Goal: Transaction & Acquisition: Purchase product/service

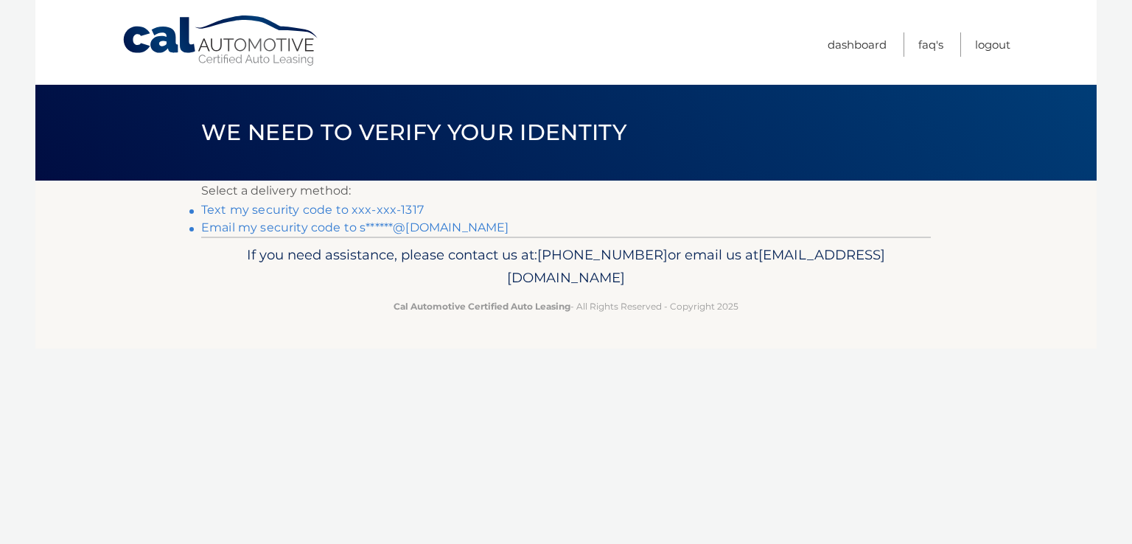
click at [394, 209] on link "Text my security code to xxx-xxx-1317" at bounding box center [312, 210] width 223 height 14
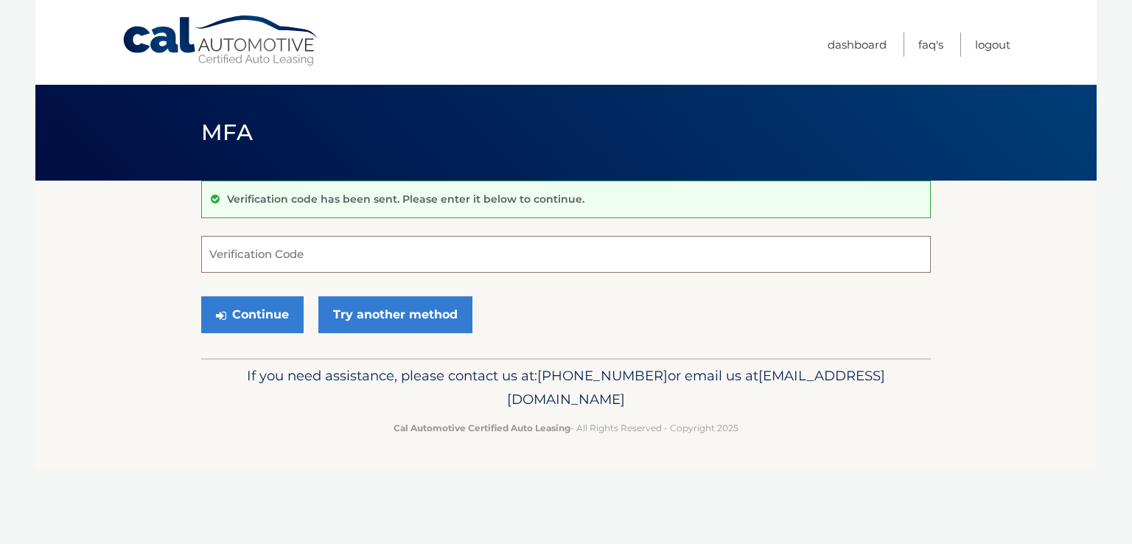
click at [246, 266] on input "Verification Code" at bounding box center [566, 254] width 730 height 37
type input "832502"
click at [295, 309] on button "Continue" at bounding box center [252, 314] width 102 height 37
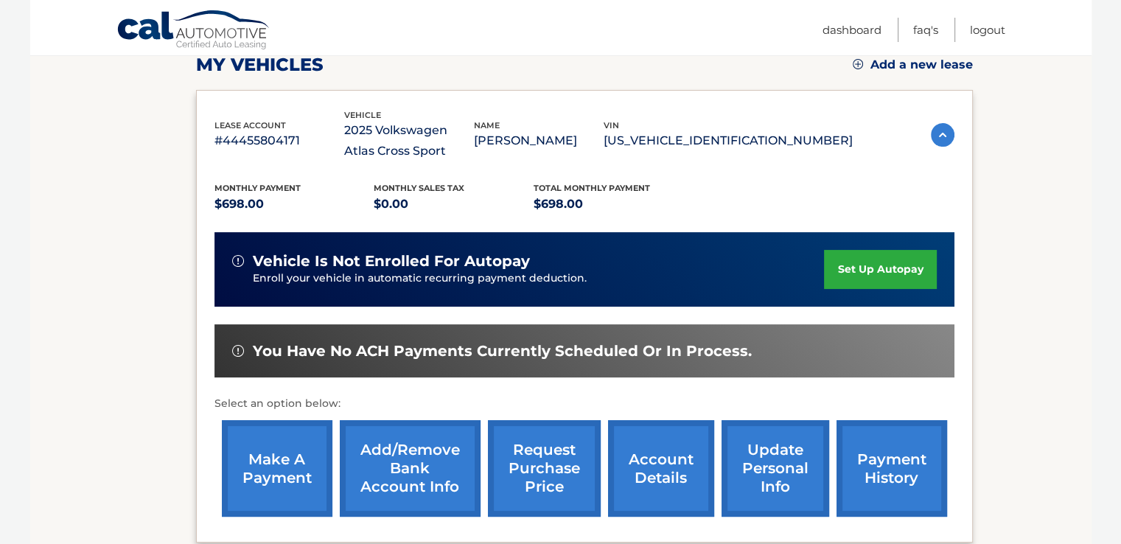
scroll to position [217, 0]
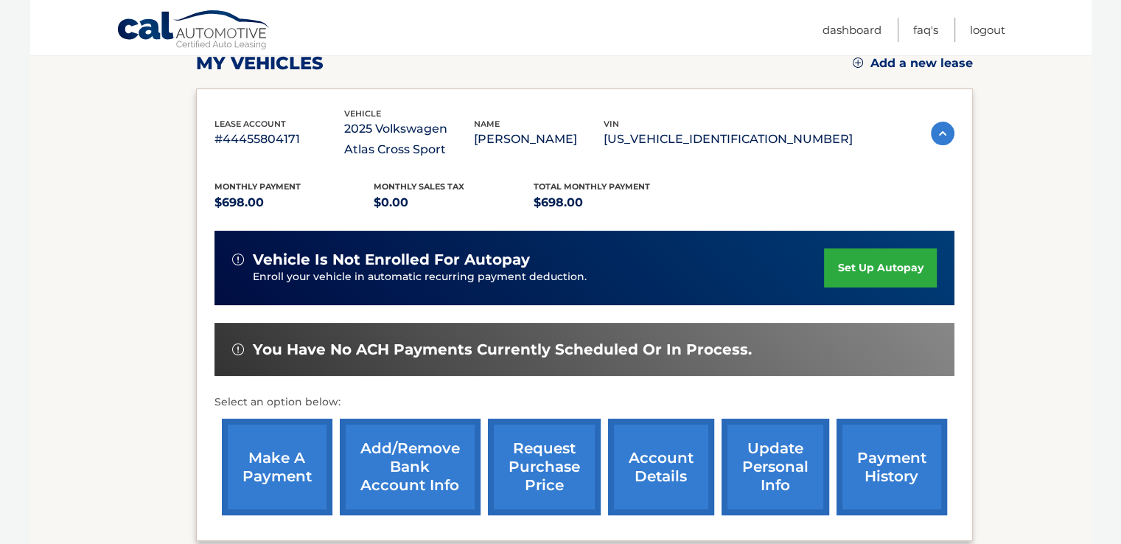
click at [285, 461] on link "make a payment" at bounding box center [277, 467] width 111 height 97
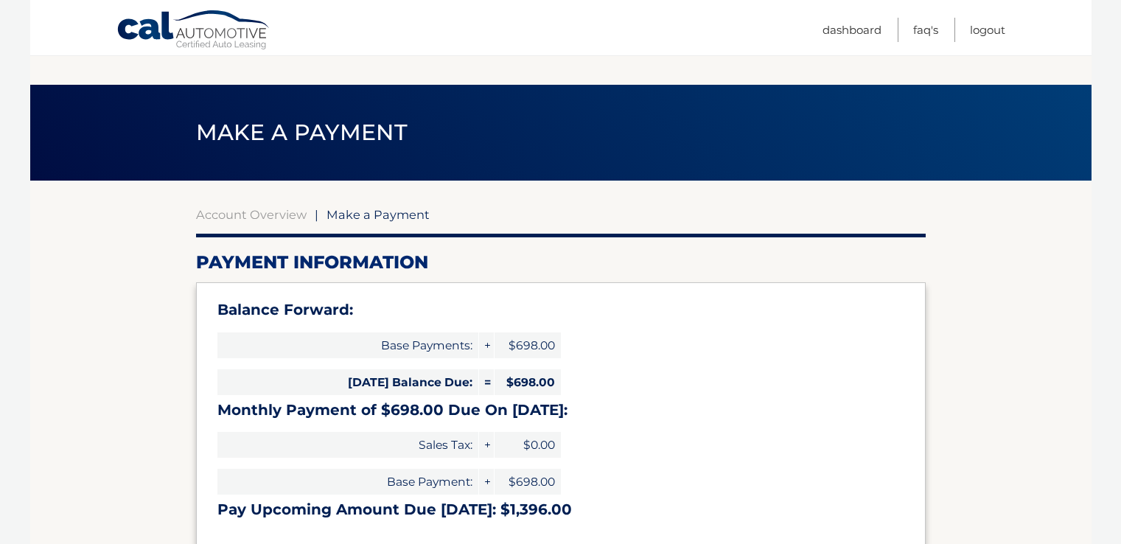
select select "Y2FlODMxMDctYTMwZC00ZGIwLThmMjgtMjc5YzQyYWQxZTUx"
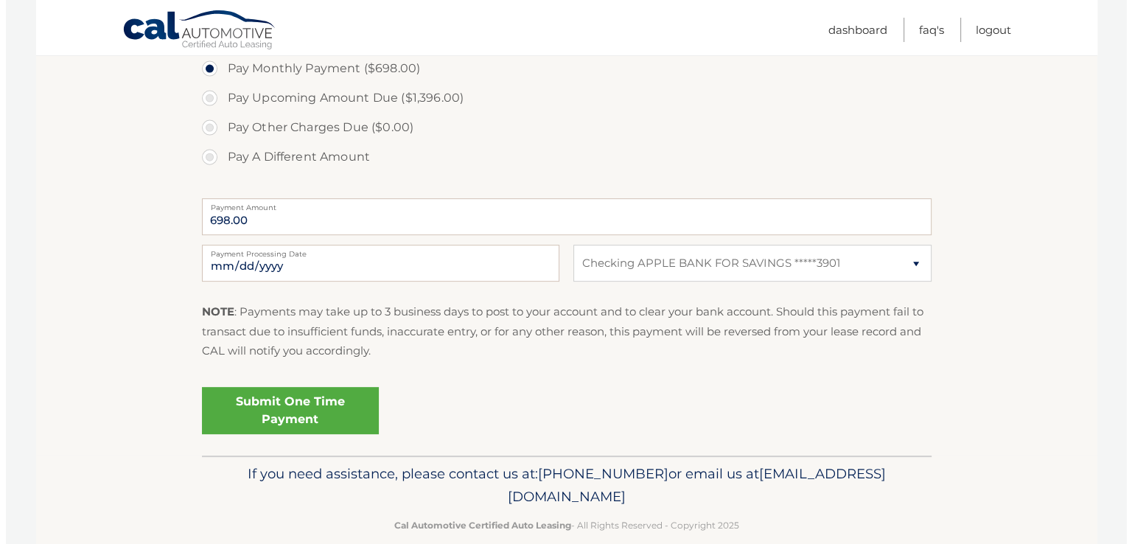
scroll to position [571, 0]
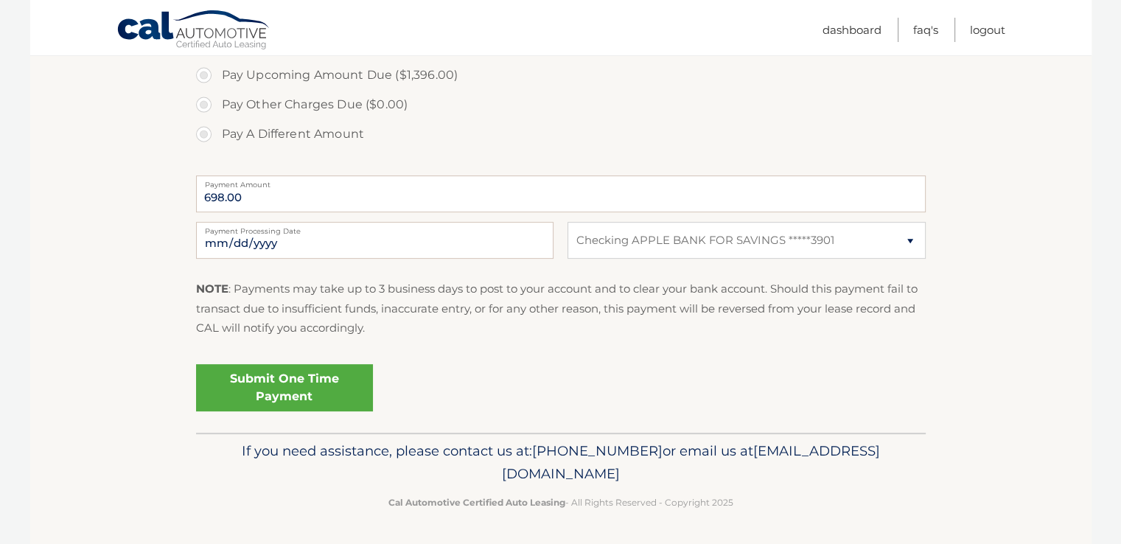
click at [295, 392] on link "Submit One Time Payment" at bounding box center [284, 387] width 177 height 47
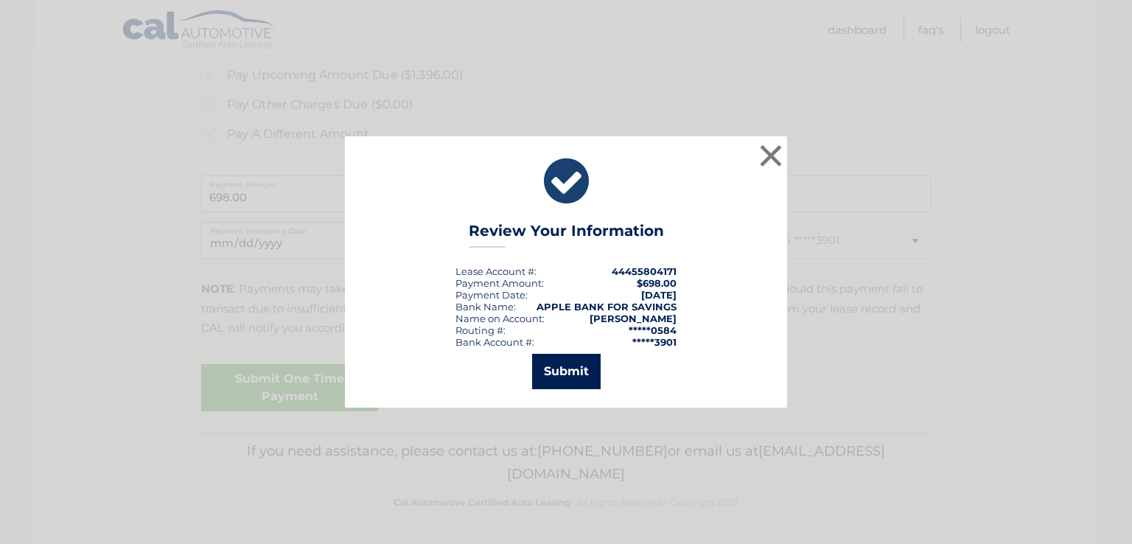
click at [566, 374] on button "Submit" at bounding box center [566, 371] width 69 height 35
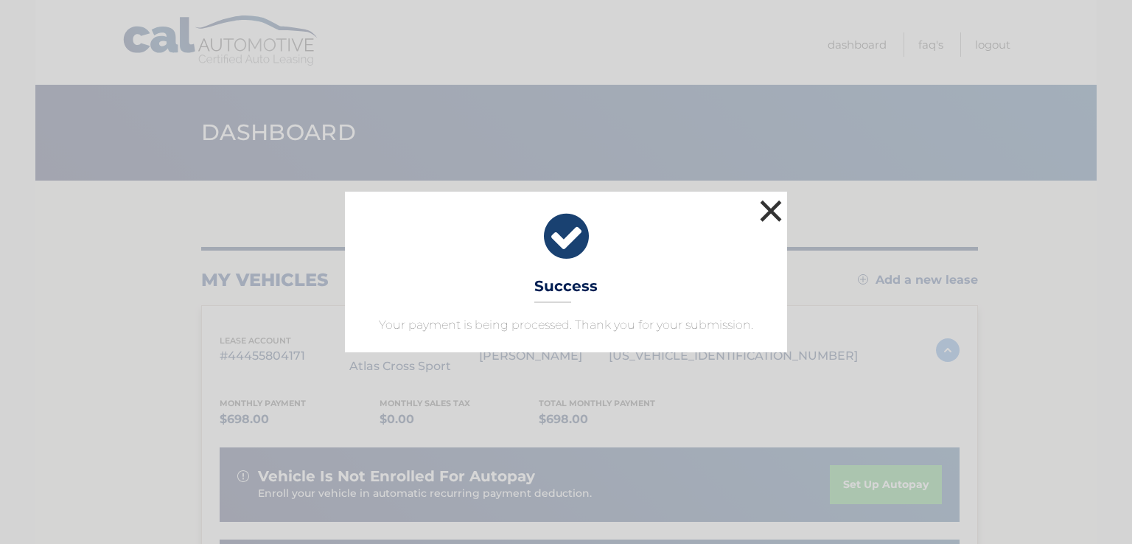
click at [770, 210] on button "×" at bounding box center [770, 210] width 29 height 29
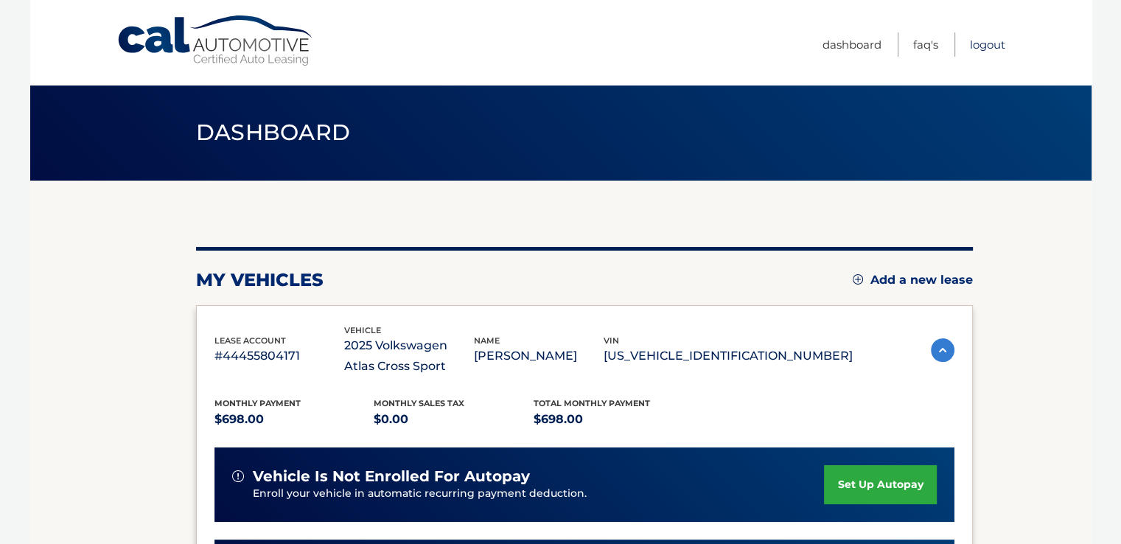
click at [979, 47] on link "Logout" at bounding box center [987, 44] width 35 height 24
